Goal: Entertainment & Leisure: Browse casually

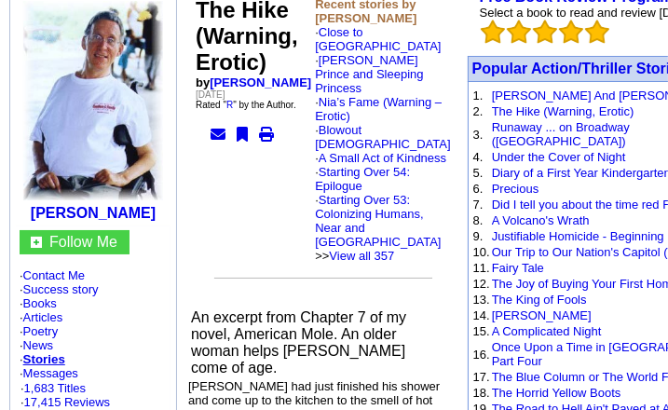
scroll to position [186, 0]
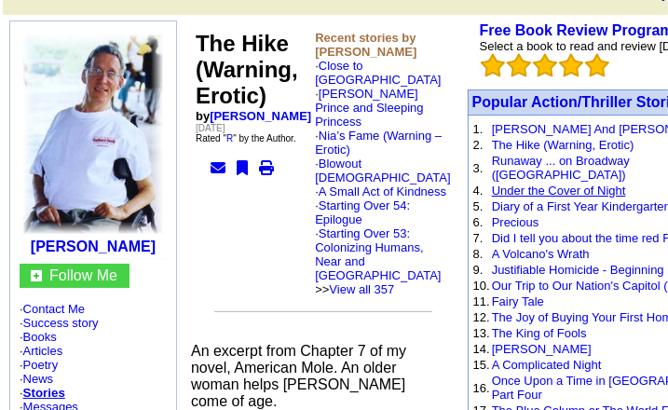
click at [492, 184] on link "Under the Cover of Night" at bounding box center [559, 191] width 134 height 14
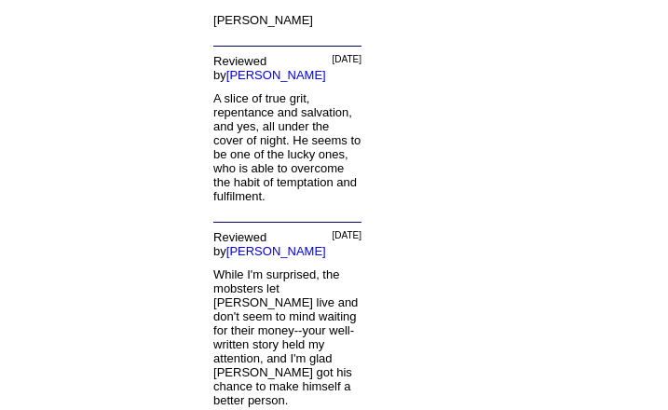
scroll to position [3066, 0]
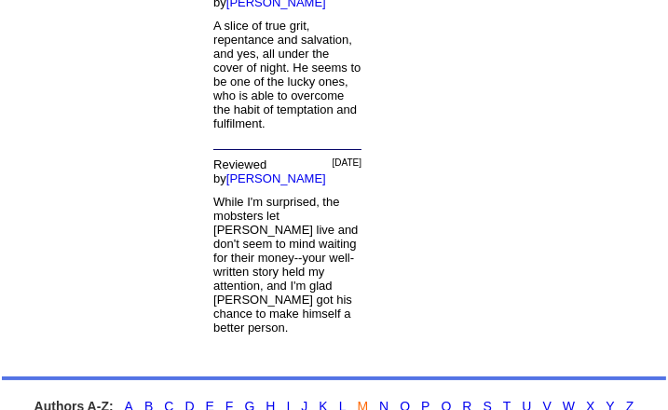
click at [364, 399] on link "M" at bounding box center [363, 406] width 11 height 15
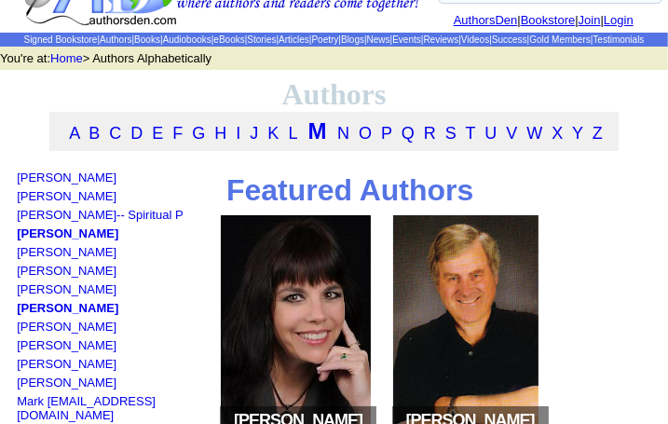
scroll to position [186, 0]
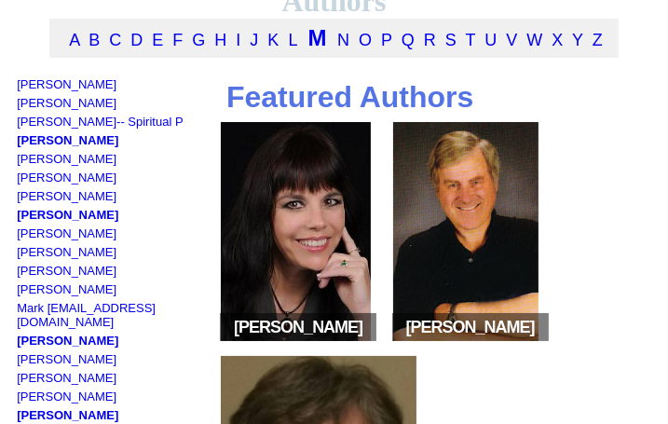
click at [324, 313] on span "Shannon MacLeod" at bounding box center [298, 327] width 157 height 28
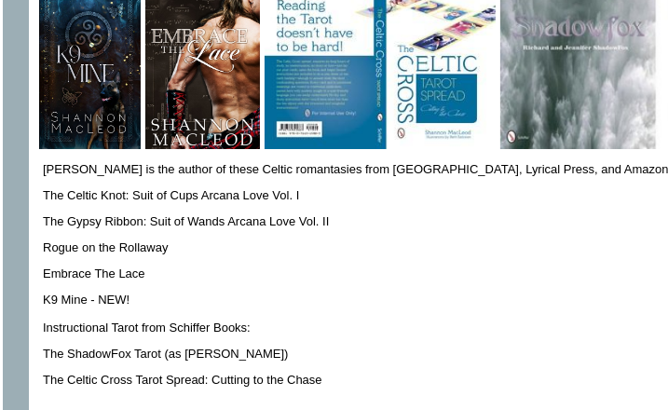
scroll to position [466, 0]
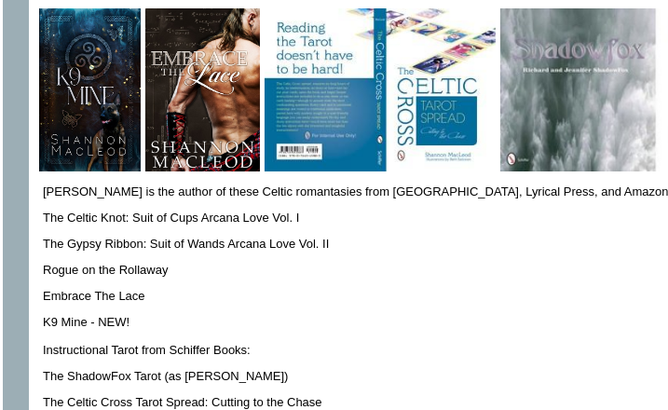
click at [80, 289] on p "Embrace The Lace" at bounding box center [576, 296] width 1067 height 14
click at [81, 289] on p "Embrace The Lace" at bounding box center [576, 296] width 1067 height 14
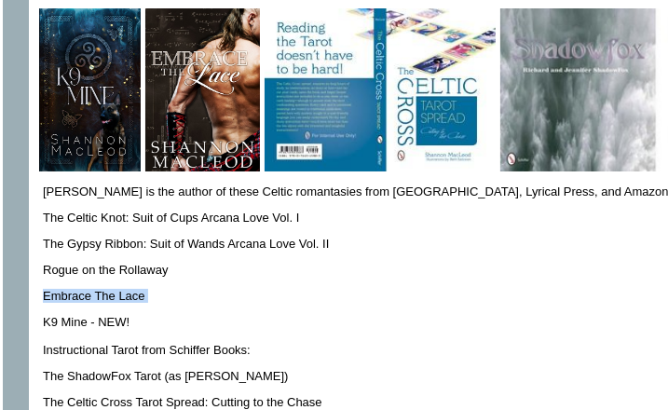
click at [81, 289] on p "Embrace The Lace" at bounding box center [576, 296] width 1067 height 14
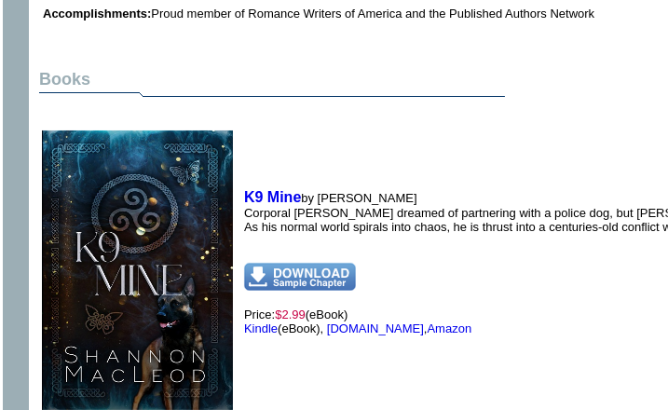
scroll to position [932, 0]
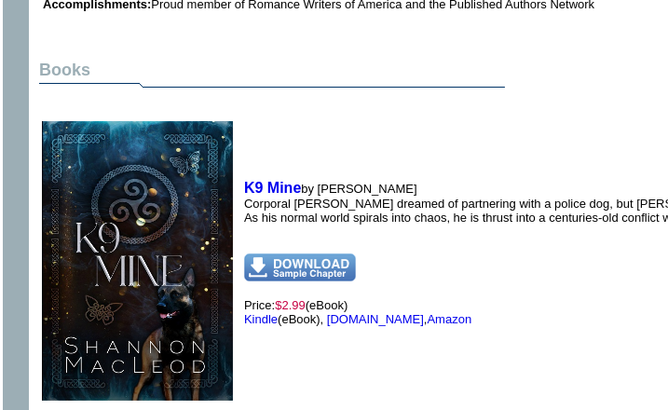
click at [296, 254] on img at bounding box center [300, 267] width 112 height 28
